Goal: Task Accomplishment & Management: Manage account settings

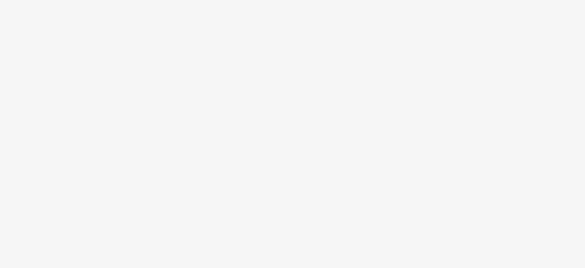
click at [331, 93] on body at bounding box center [292, 134] width 585 height 268
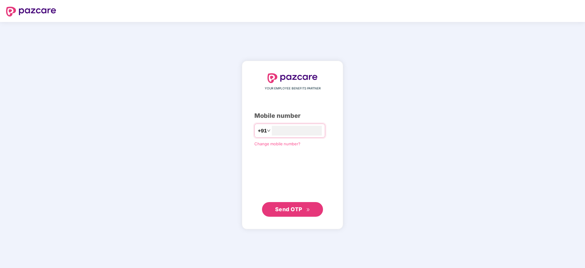
type input "**********"
click at [293, 212] on span "Send OTP" at bounding box center [292, 209] width 35 height 9
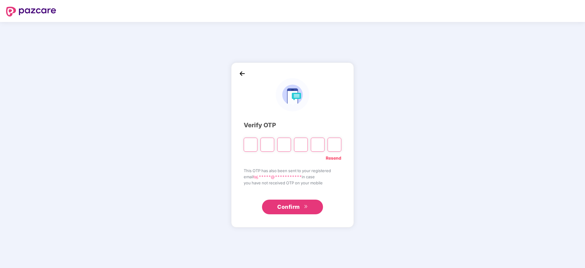
type input "*"
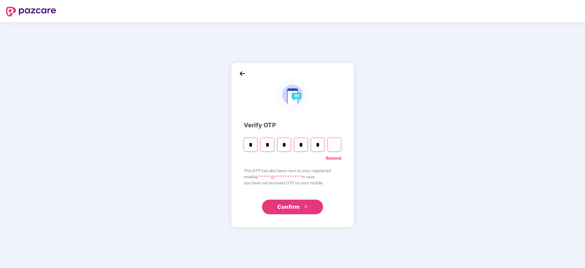
type input "*"
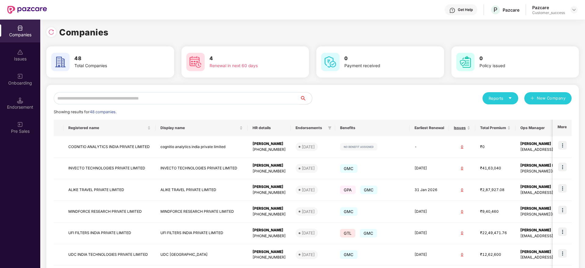
click at [322, 97] on div "Reports New Company" at bounding box center [442, 98] width 259 height 12
click at [369, 99] on div "Reports New Company" at bounding box center [442, 98] width 259 height 12
click at [173, 99] on input "text" at bounding box center [177, 98] width 246 height 12
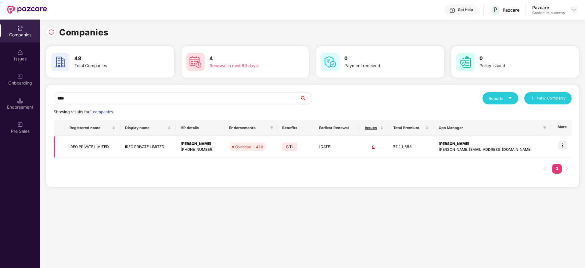
type input "****"
click at [563, 146] on img at bounding box center [562, 145] width 9 height 9
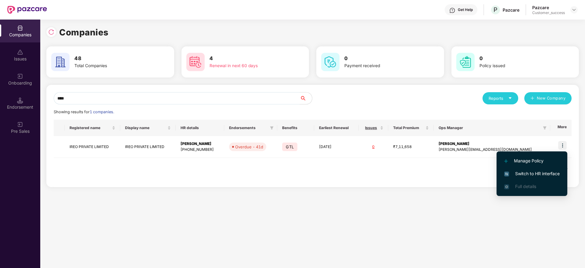
click at [530, 172] on span "Switch to HR interface" at bounding box center [532, 173] width 56 height 7
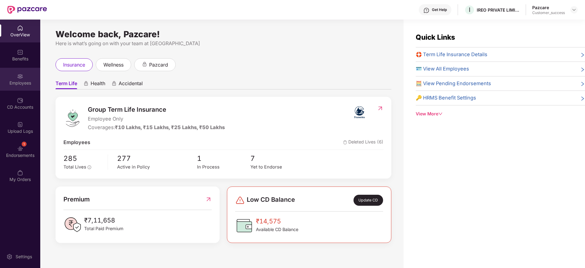
click at [25, 82] on div "Employees" at bounding box center [20, 83] width 40 height 6
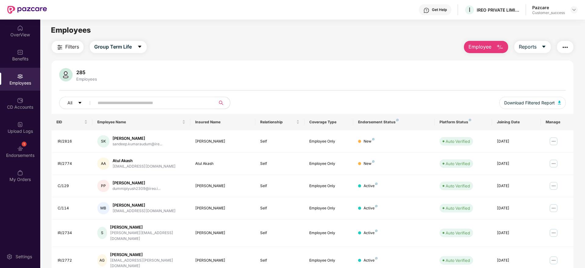
click at [481, 45] on span "Employee" at bounding box center [480, 47] width 23 height 8
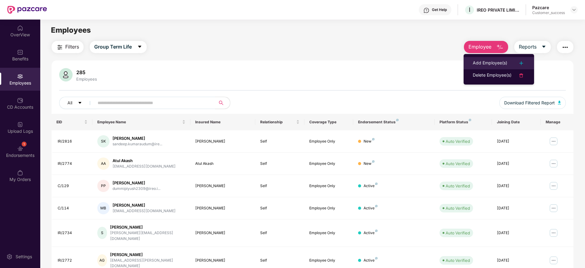
click at [480, 63] on div "Add Employee(s)" at bounding box center [490, 62] width 34 height 7
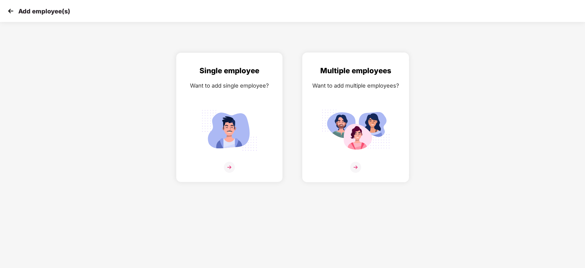
click at [354, 167] on img at bounding box center [355, 167] width 11 height 11
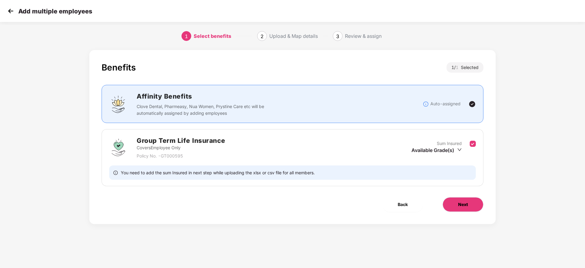
click at [462, 206] on span "Next" at bounding box center [463, 204] width 10 height 7
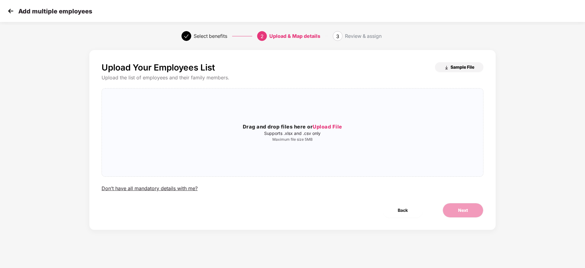
click at [458, 67] on span "Sample File" at bounding box center [463, 67] width 24 height 6
click at [8, 13] on img at bounding box center [10, 10] width 9 height 9
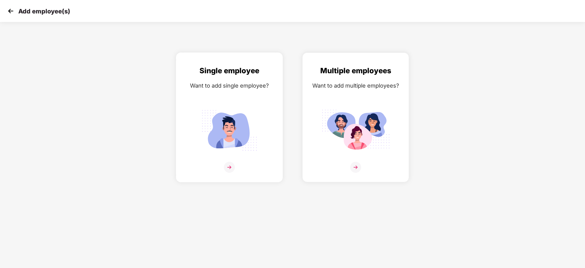
click at [230, 162] on img at bounding box center [229, 167] width 11 height 11
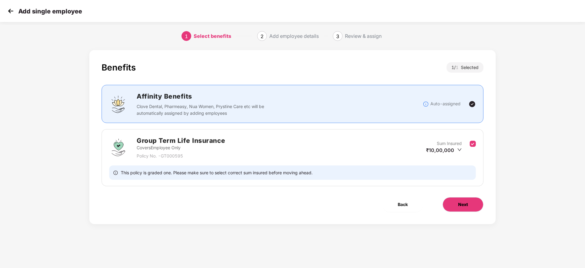
click at [471, 204] on button "Next" at bounding box center [463, 204] width 41 height 15
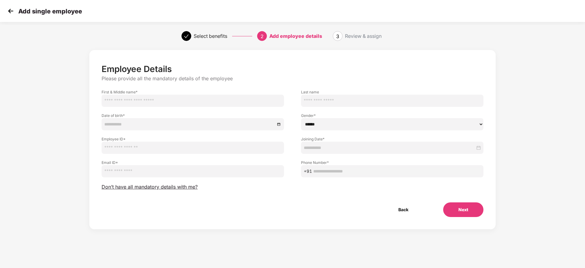
click at [340, 147] on input at bounding box center [389, 147] width 171 height 7
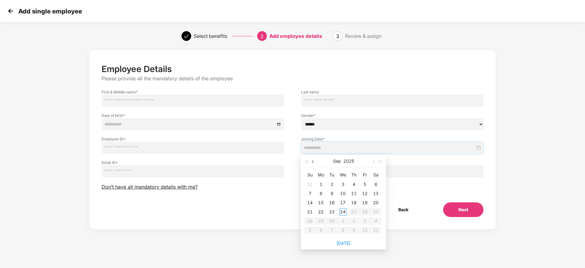
click at [313, 162] on span "button" at bounding box center [313, 161] width 3 height 3
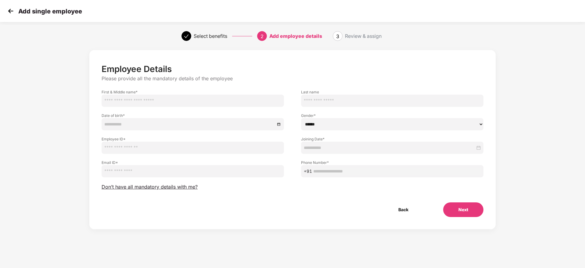
click at [9, 11] on img at bounding box center [10, 10] width 9 height 9
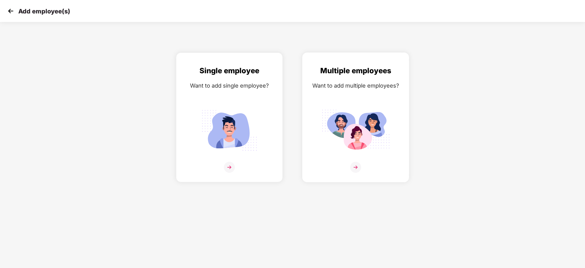
click at [357, 165] on img at bounding box center [355, 167] width 11 height 11
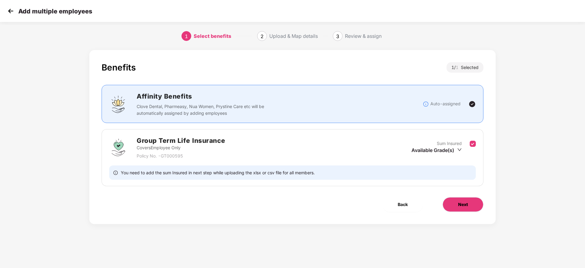
click at [464, 208] on button "Next" at bounding box center [463, 204] width 41 height 15
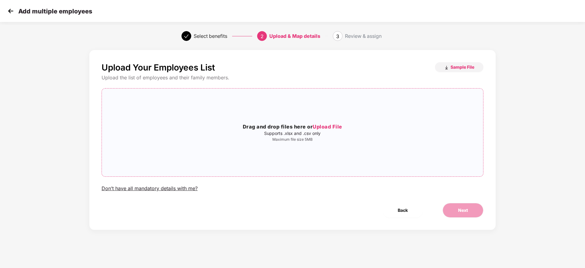
click at [335, 128] on span "Upload File" at bounding box center [328, 127] width 30 height 6
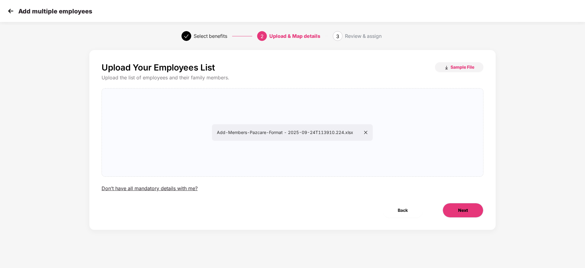
click at [456, 208] on button "Next" at bounding box center [463, 210] width 41 height 15
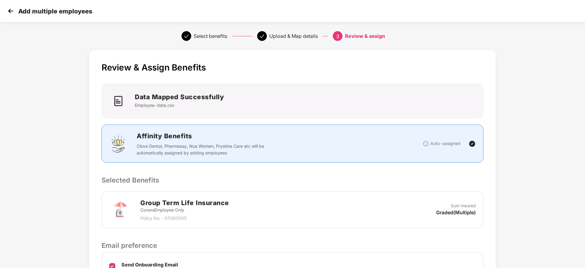
click at [373, 172] on div "Review & Assign Benefits Data Mapped Successfully Employee-data.csv Affinity Be…" at bounding box center [292, 187] width 406 height 275
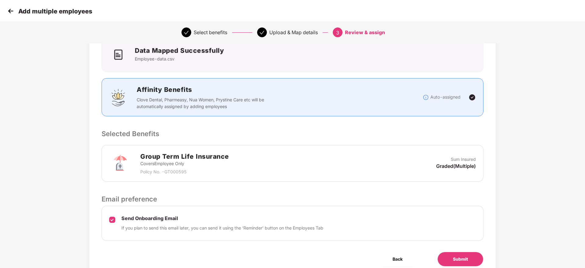
scroll to position [72, 0]
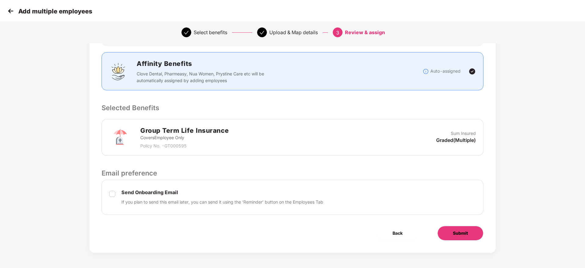
click at [462, 233] on span "Submit" at bounding box center [460, 233] width 15 height 7
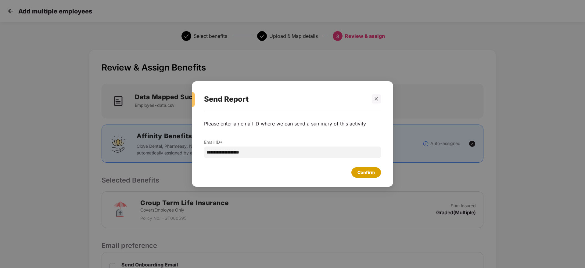
click at [371, 169] on div "Confirm" at bounding box center [366, 172] width 17 height 7
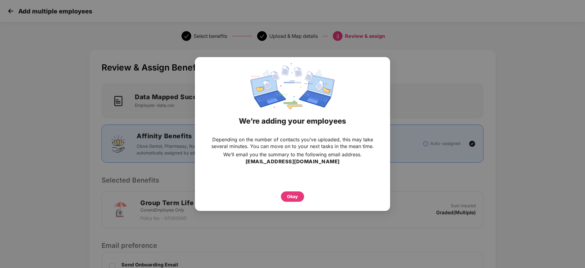
click at [292, 190] on div "Okay" at bounding box center [292, 194] width 171 height 13
click at [292, 195] on div "Okay" at bounding box center [292, 196] width 11 height 7
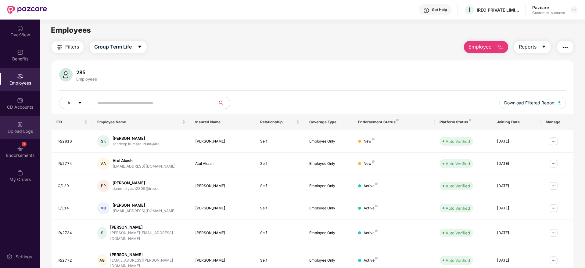
click at [17, 133] on div "Upload Logs" at bounding box center [20, 131] width 40 height 6
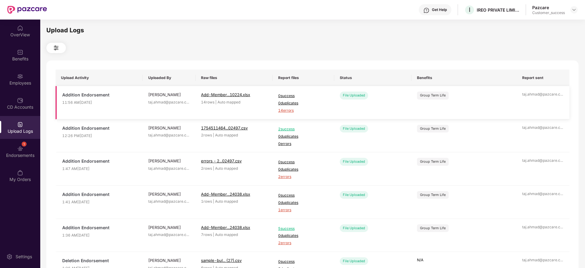
click at [282, 111] on span "14 errors" at bounding box center [303, 111] width 51 height 6
click at [25, 77] on div "Employees" at bounding box center [20, 79] width 40 height 23
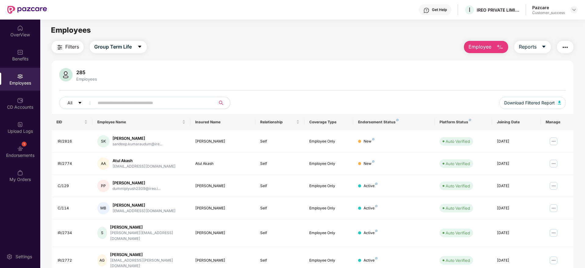
click at [20, 82] on div "Employees" at bounding box center [20, 83] width 40 height 6
click at [483, 45] on span "Employee" at bounding box center [480, 47] width 23 height 8
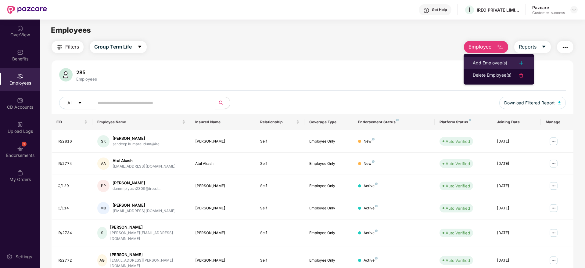
click at [487, 63] on div "Add Employee(s)" at bounding box center [490, 62] width 34 height 7
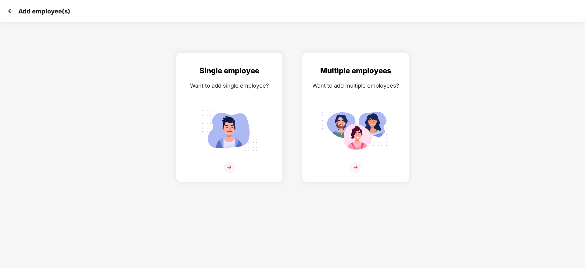
click at [356, 167] on img at bounding box center [355, 167] width 11 height 11
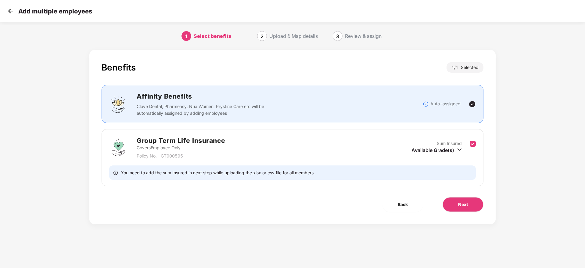
click at [489, 156] on div "Benefits 1 / 1 Selected Affinity Benefits Clove Dental, Pharmeasy, Nua Women, P…" at bounding box center [292, 137] width 406 height 174
click at [464, 205] on span "Next" at bounding box center [463, 204] width 10 height 7
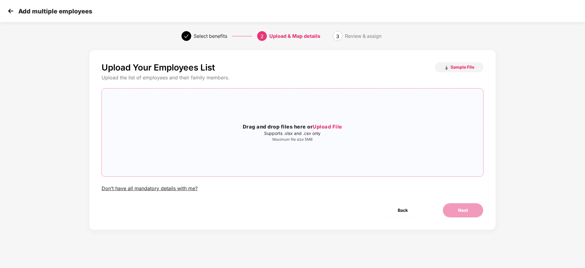
click at [331, 128] on span "Upload File" at bounding box center [328, 127] width 30 height 6
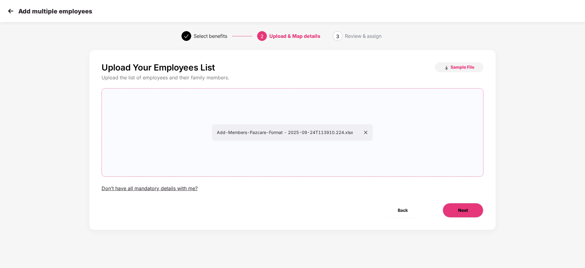
click at [456, 211] on button "Next" at bounding box center [463, 210] width 41 height 15
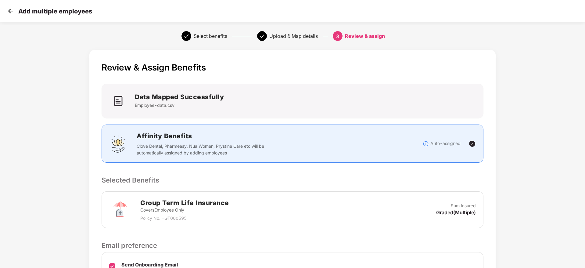
click at [474, 176] on p "Selected Benefits" at bounding box center [293, 180] width 382 height 10
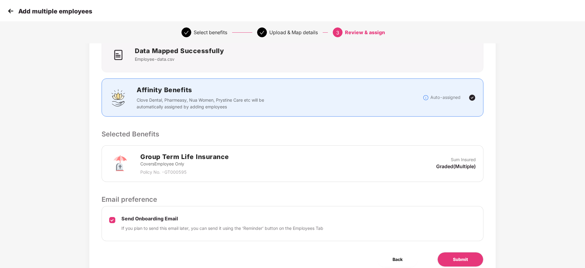
scroll to position [72, 0]
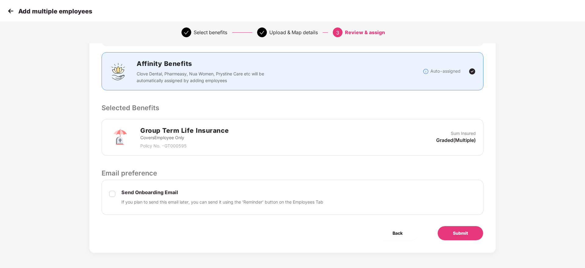
click at [456, 225] on div "Review & Assign Benefits Data Mapped Successfully Employee-data.csv Affinity Be…" at bounding box center [292, 115] width 406 height 275
click at [455, 230] on span "Submit" at bounding box center [460, 233] width 15 height 7
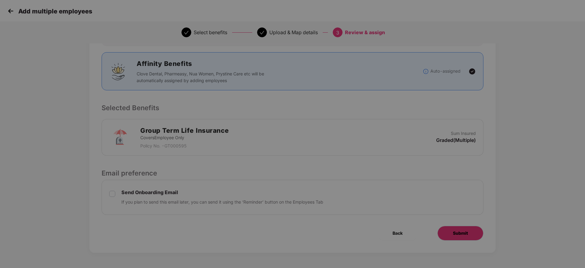
scroll to position [0, 0]
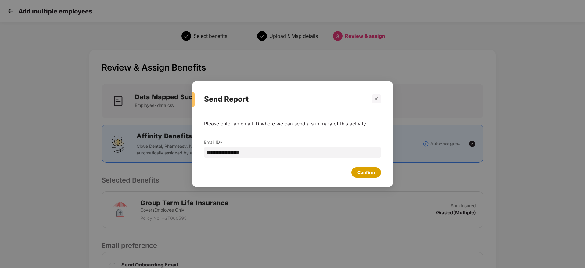
click at [365, 169] on div "Confirm" at bounding box center [366, 172] width 17 height 7
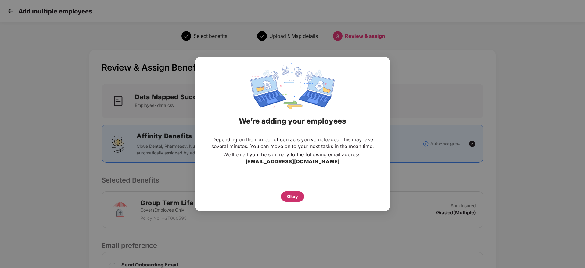
click at [292, 193] on div "Okay" at bounding box center [292, 196] width 11 height 7
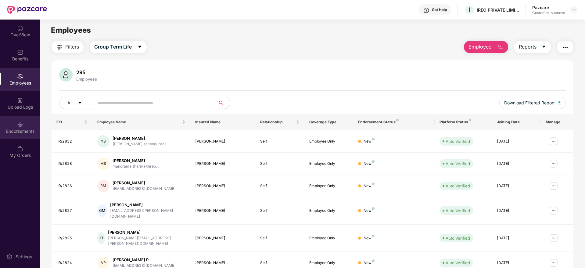
click at [28, 122] on div "Endorsements" at bounding box center [20, 127] width 40 height 23
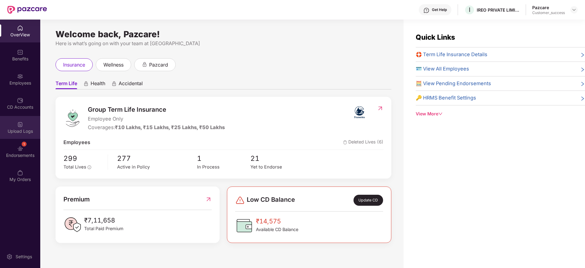
click at [20, 130] on div "Upload Logs" at bounding box center [20, 131] width 40 height 6
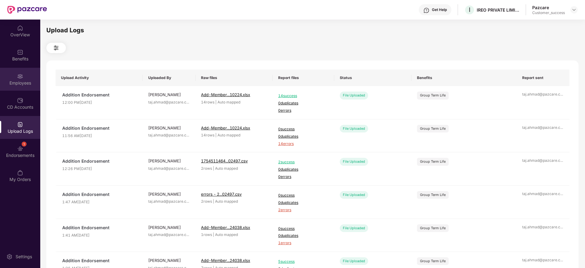
click at [23, 77] on img at bounding box center [20, 76] width 6 height 6
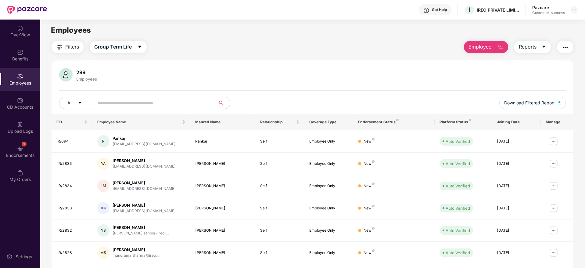
click at [485, 45] on span "Employee" at bounding box center [480, 47] width 23 height 8
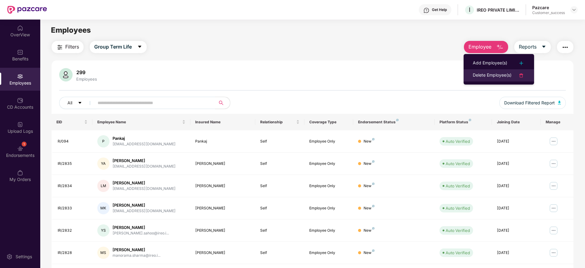
click at [490, 74] on div "Delete Employee(s)" at bounding box center [492, 75] width 39 height 7
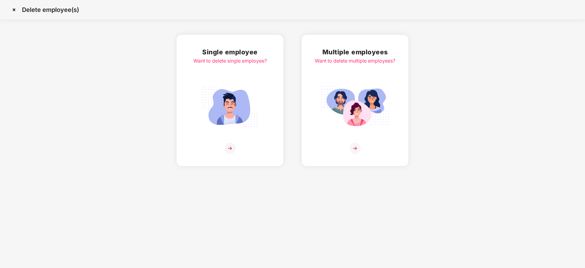
click at [354, 143] on img at bounding box center [355, 148] width 11 height 11
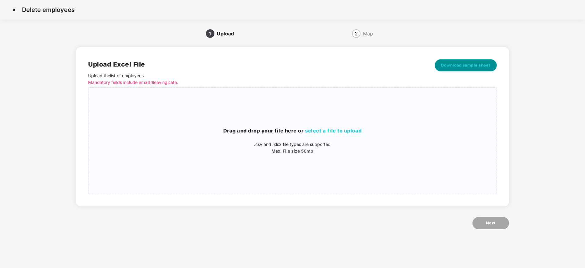
click at [455, 66] on span "Download sample sheet" at bounding box center [465, 65] width 49 height 6
click at [335, 131] on span "select a file to upload" at bounding box center [333, 131] width 57 height 6
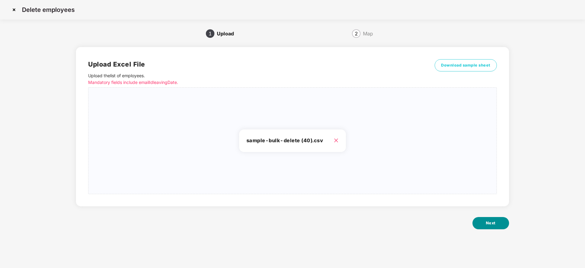
click at [488, 225] on span "Next" at bounding box center [491, 223] width 10 height 6
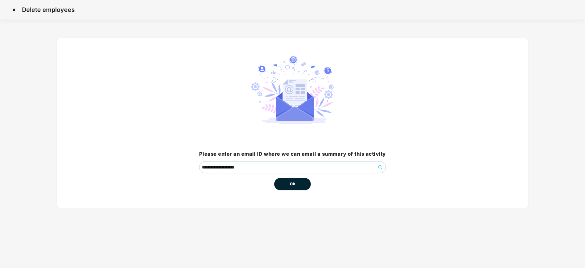
click at [303, 187] on button "Ok" at bounding box center [292, 184] width 37 height 12
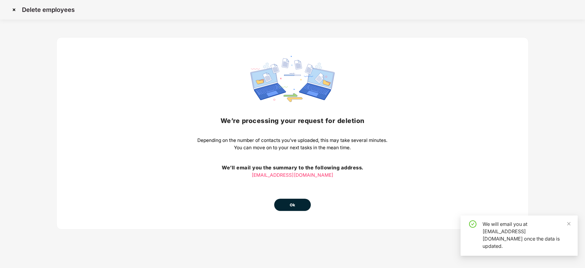
click at [290, 202] on span "Ok" at bounding box center [292, 205] width 5 height 6
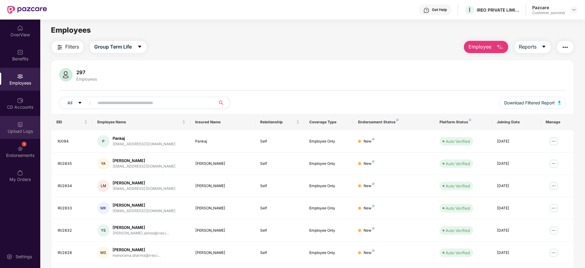
click at [18, 122] on img at bounding box center [20, 124] width 6 height 6
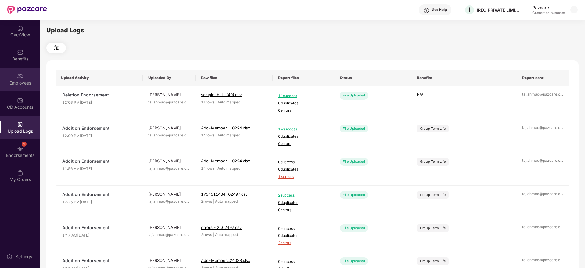
click at [11, 77] on div "Employees" at bounding box center [20, 79] width 40 height 23
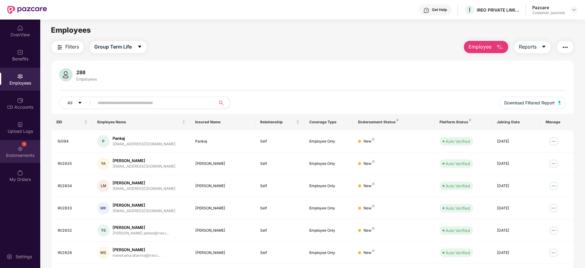
click at [17, 149] on img at bounding box center [20, 149] width 6 height 6
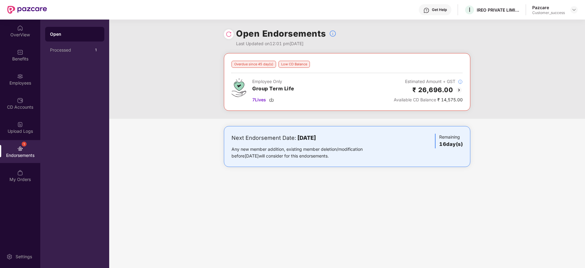
click at [229, 33] on img at bounding box center [229, 34] width 6 height 6
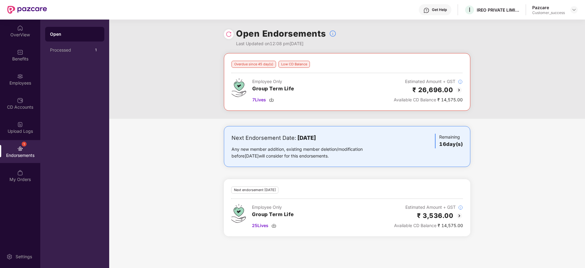
click at [227, 36] on img at bounding box center [229, 34] width 6 height 6
click at [542, 194] on div "Next Endorsement Date: 10 October 2025 Any new member addition, existing member…" at bounding box center [347, 184] width 476 height 117
click at [453, 88] on div "₹ 26,696.00" at bounding box center [428, 90] width 69 height 10
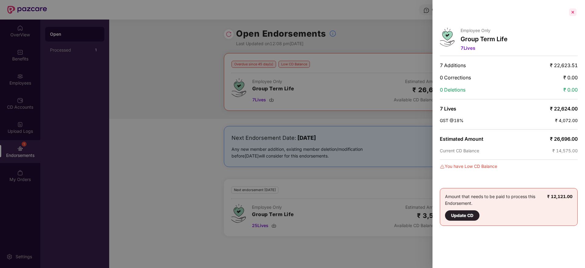
click at [573, 10] on div at bounding box center [573, 12] width 10 height 10
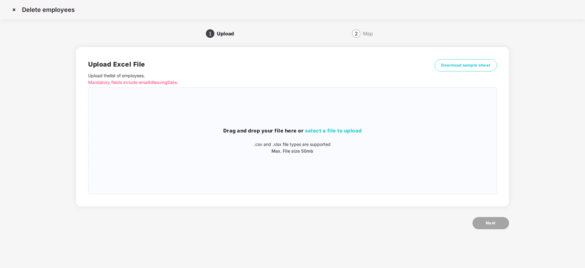
click at [15, 9] on img at bounding box center [14, 10] width 10 height 10
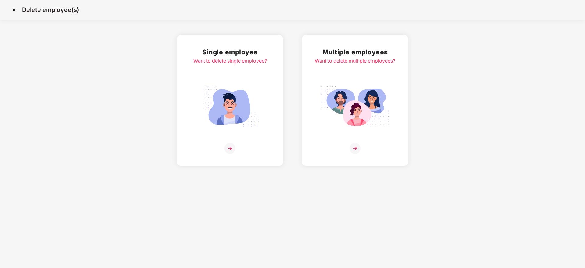
click at [13, 11] on img at bounding box center [14, 10] width 10 height 10
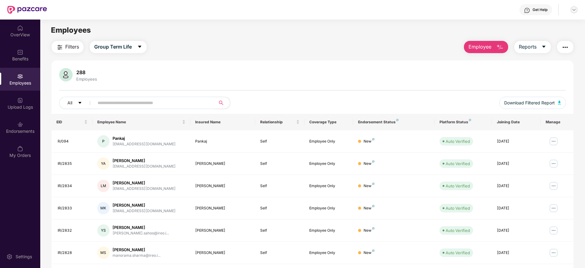
click at [574, 10] on img at bounding box center [574, 9] width 5 height 5
click at [528, 22] on div "Switch to partner view" at bounding box center [545, 24] width 79 height 12
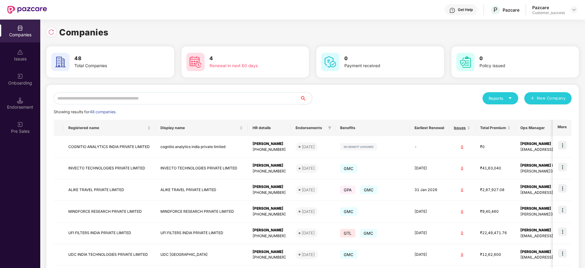
click at [210, 98] on input "text" at bounding box center [177, 98] width 246 height 12
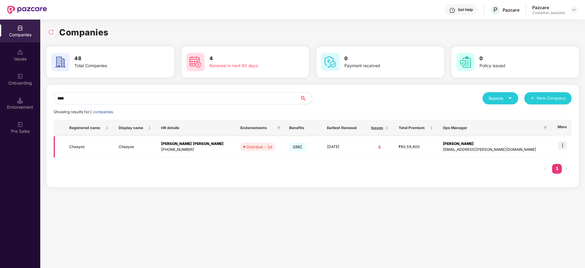
type input "****"
click at [563, 144] on img at bounding box center [562, 145] width 9 height 9
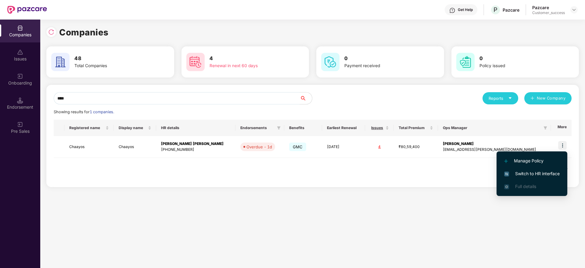
click at [527, 175] on span "Switch to HR interface" at bounding box center [532, 173] width 56 height 7
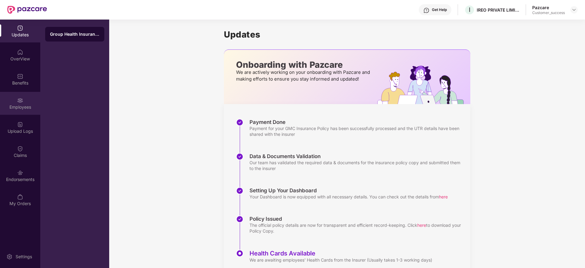
click at [19, 102] on img at bounding box center [20, 100] width 6 height 6
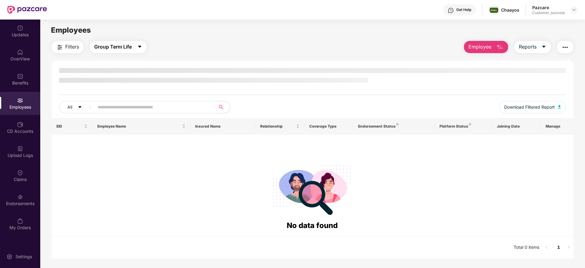
click at [130, 49] on span "Group Term Life" at bounding box center [113, 47] width 38 height 8
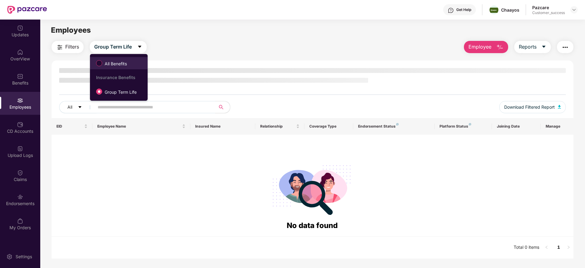
click at [123, 63] on span "All Benefits" at bounding box center [115, 63] width 27 height 7
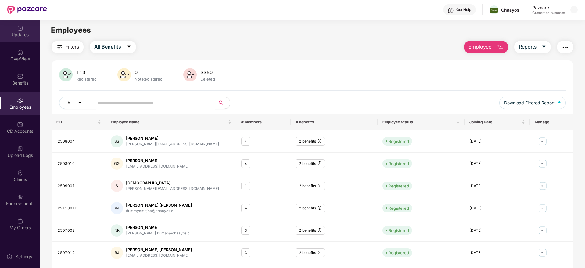
click at [21, 30] on img at bounding box center [20, 28] width 6 height 6
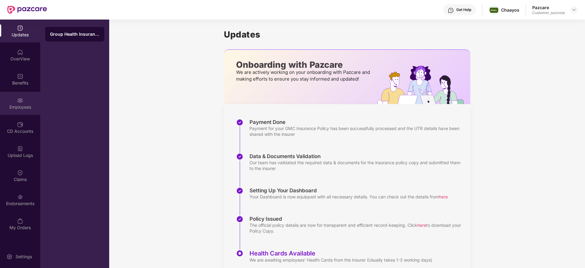
click at [20, 107] on div "Employees" at bounding box center [20, 107] width 40 height 6
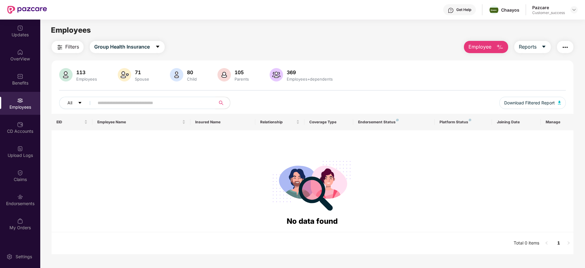
click at [130, 102] on input "text" at bounding box center [153, 102] width 110 height 9
paste input "*******"
type input "*******"
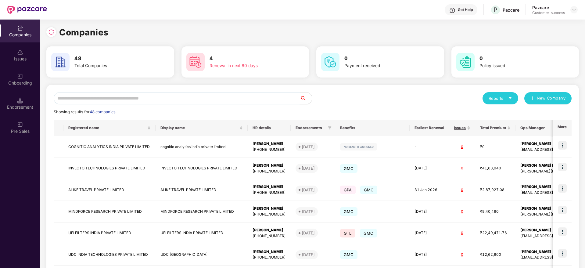
click at [122, 104] on input "text" at bounding box center [177, 98] width 246 height 12
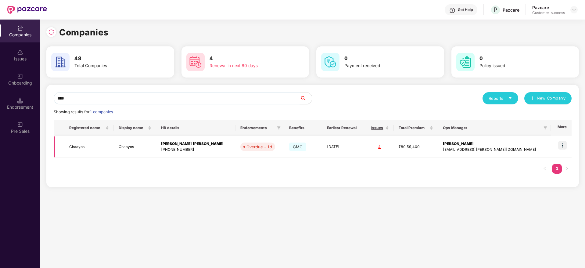
type input "****"
click at [563, 148] on img at bounding box center [562, 145] width 9 height 9
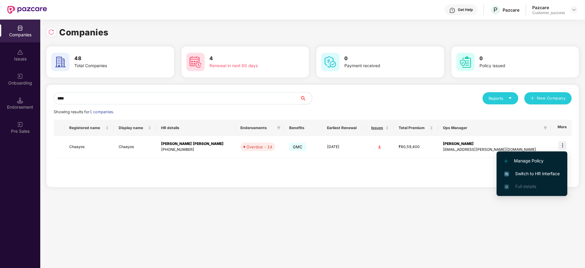
click at [531, 175] on span "Switch to HR interface" at bounding box center [532, 173] width 56 height 7
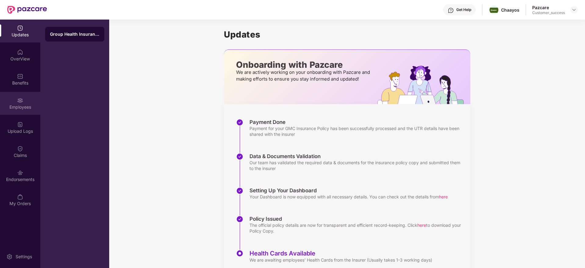
click at [26, 106] on div "Employees" at bounding box center [20, 107] width 40 height 6
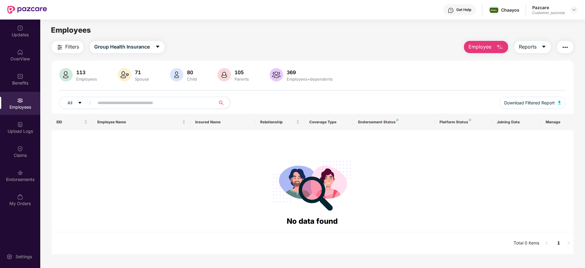
click at [127, 107] on input "text" at bounding box center [153, 102] width 110 height 9
click at [21, 55] on div "OverView" at bounding box center [20, 55] width 40 height 23
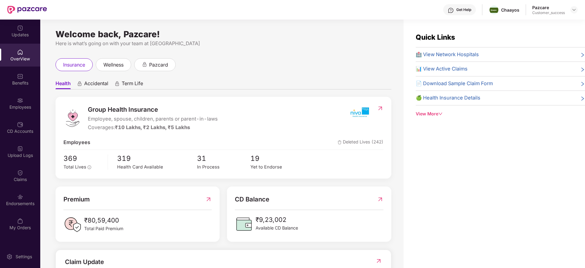
click at [23, 106] on div "Employees" at bounding box center [20, 107] width 40 height 6
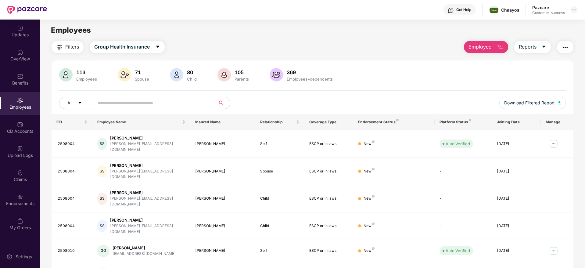
click at [120, 100] on input "text" at bounding box center [153, 102] width 110 height 9
paste input "*******"
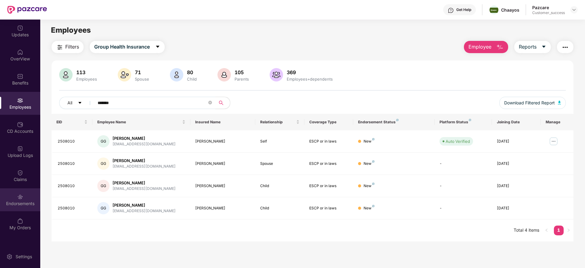
type input "*******"
click at [22, 197] on img at bounding box center [20, 197] width 6 height 6
